Goal: Obtain resource: Obtain resource

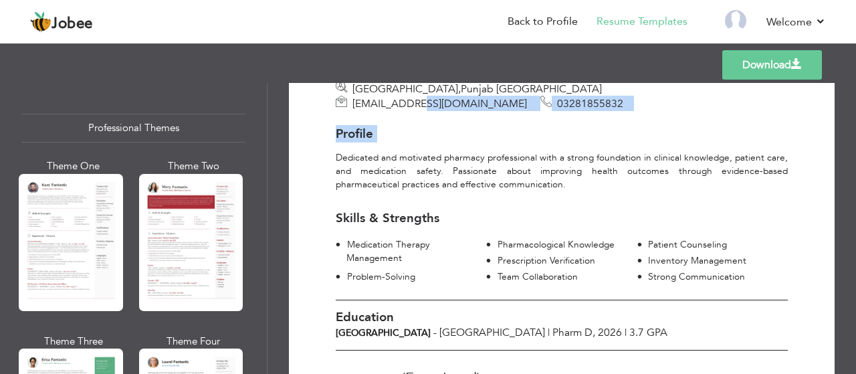
scroll to position [80, 0]
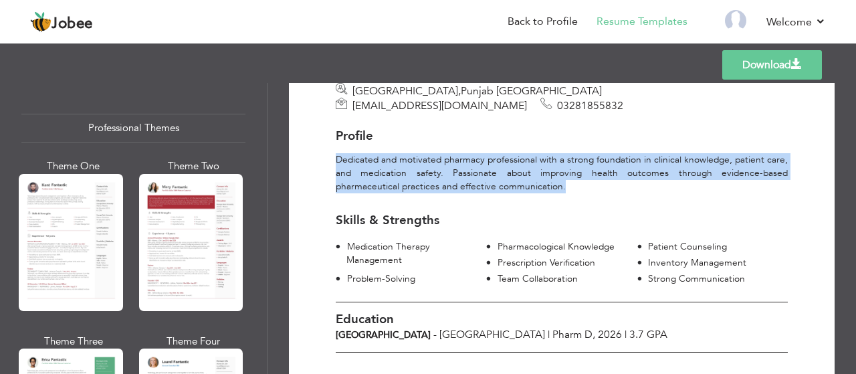
drag, startPoint x: 337, startPoint y: 139, endPoint x: 569, endPoint y: 172, distance: 233.8
click at [569, 172] on div "Dedicated and motivated pharmacy professional with a strong foundation in clini…" at bounding box center [562, 173] width 472 height 40
copy div "Dedicated and motivated pharmacy professional with a strong foundation in clini…"
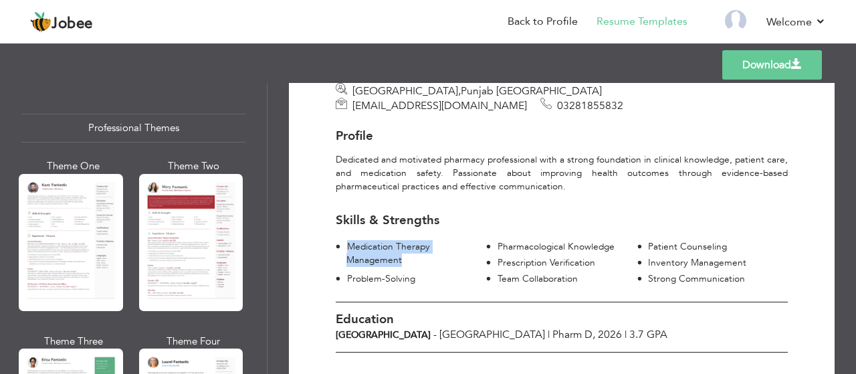
drag, startPoint x: 402, startPoint y: 248, endPoint x: 345, endPoint y: 234, distance: 58.6
click at [345, 240] on div "Medication Therapy Management" at bounding box center [411, 253] width 151 height 27
copy div "Medication Therapy Management"
click at [504, 240] on div "Pharmacological Knowledge" at bounding box center [567, 246] width 140 height 13
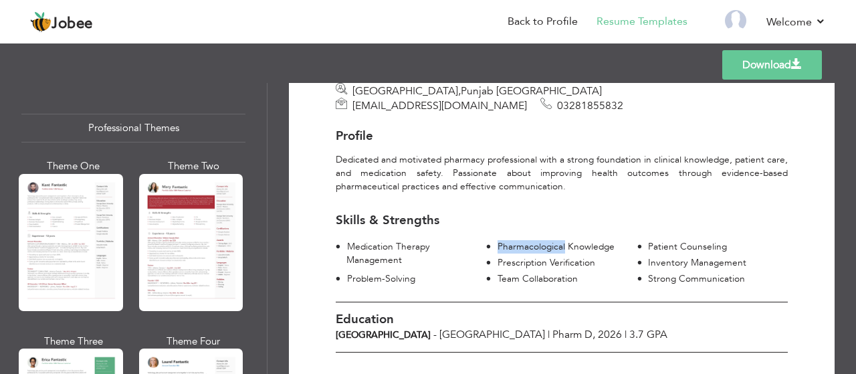
click at [504, 240] on div "Pharmacological Knowledge" at bounding box center [567, 246] width 140 height 13
copy div "Pharmacological Knowledge"
click at [665, 240] on div "Patient Counseling" at bounding box center [718, 246] width 140 height 13
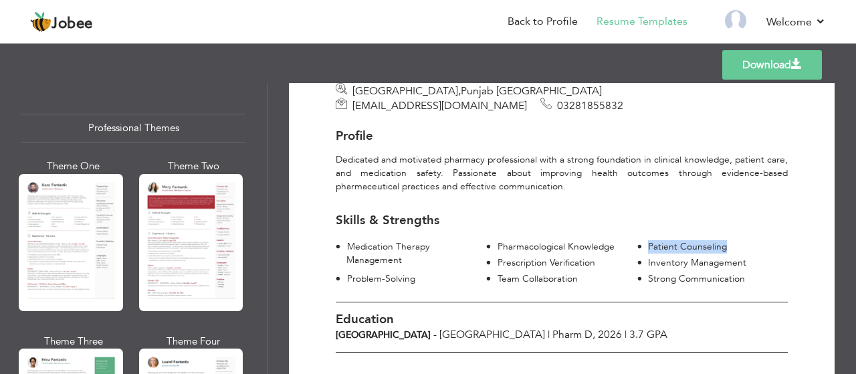
click at [665, 240] on div "Patient Counseling" at bounding box center [718, 246] width 140 height 13
drag, startPoint x: 645, startPoint y: 228, endPoint x: 734, endPoint y: 230, distance: 89.7
click at [734, 240] on div "Patient Counseling" at bounding box center [718, 246] width 140 height 13
copy div "Patient Counseling"
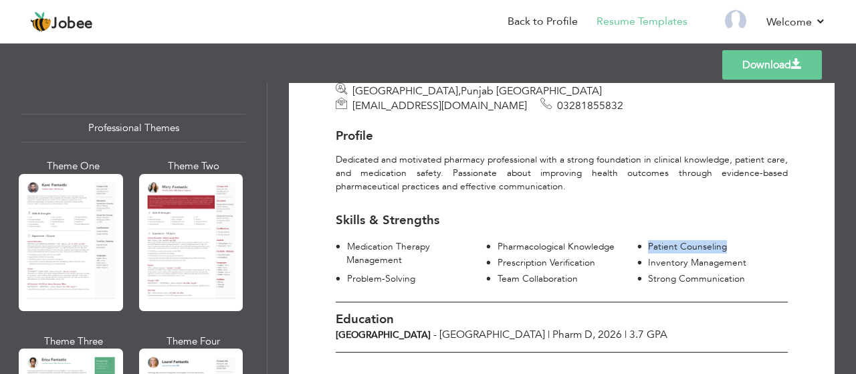
click at [695, 240] on div "Patient Counseling" at bounding box center [718, 246] width 140 height 13
copy div "Patient Counseling"
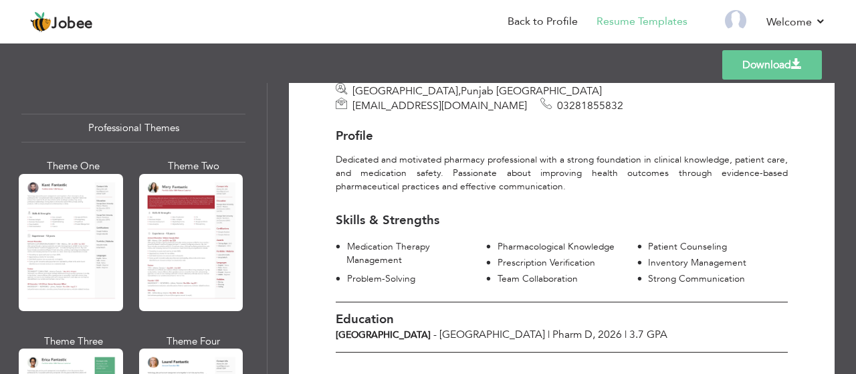
click at [522, 256] on div "Prescription Verification" at bounding box center [567, 262] width 140 height 13
copy div "Prescription Verification"
click at [692, 256] on div "Inventory Management" at bounding box center [718, 262] width 140 height 13
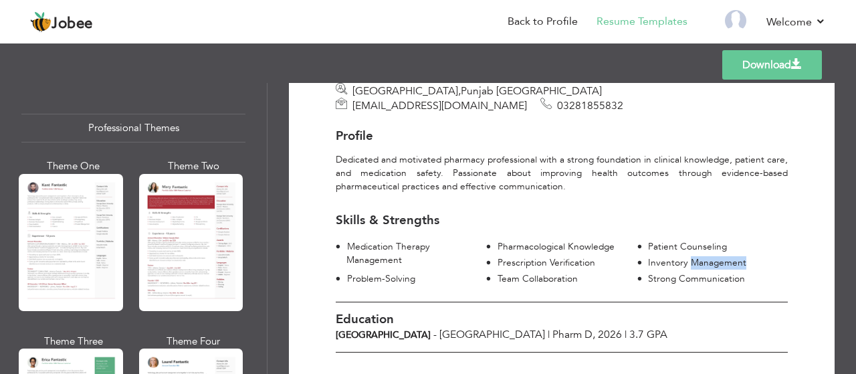
click at [692, 256] on div "Inventory Management" at bounding box center [718, 262] width 140 height 13
copy div "Inventory Management"
click at [541, 272] on div "Team Collaboration" at bounding box center [567, 278] width 140 height 13
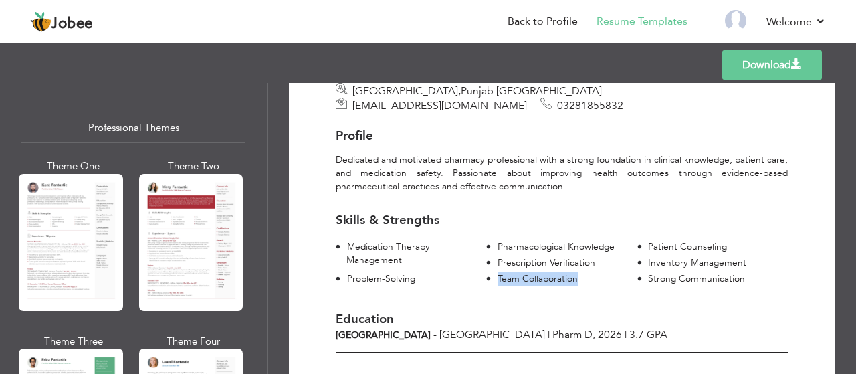
click at [541, 272] on div "Team Collaboration" at bounding box center [567, 278] width 140 height 13
copy div "Team Collaboration"
click at [683, 272] on div "Strong Communication" at bounding box center [718, 278] width 140 height 13
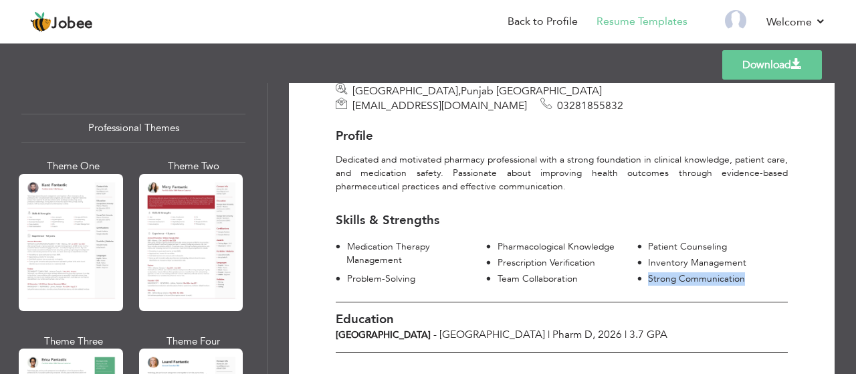
click at [683, 272] on div "Strong Communication" at bounding box center [718, 278] width 140 height 13
copy div "Strong Communication"
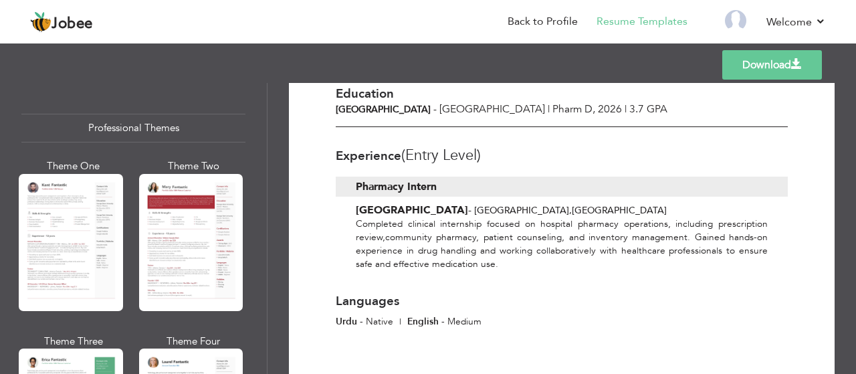
scroll to position [310, 0]
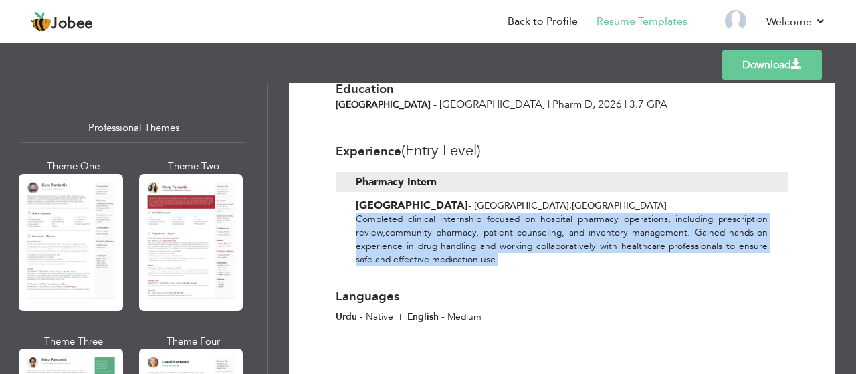
drag, startPoint x: 359, startPoint y: 201, endPoint x: 510, endPoint y: 248, distance: 158.3
click at [510, 248] on div "Completed clinical internship focused on hospital pharmacy operations, includin…" at bounding box center [562, 240] width 452 height 54
copy div "Completed clinical internship focused on hospital pharmacy operations, includin…"
